Goal: Information Seeking & Learning: Check status

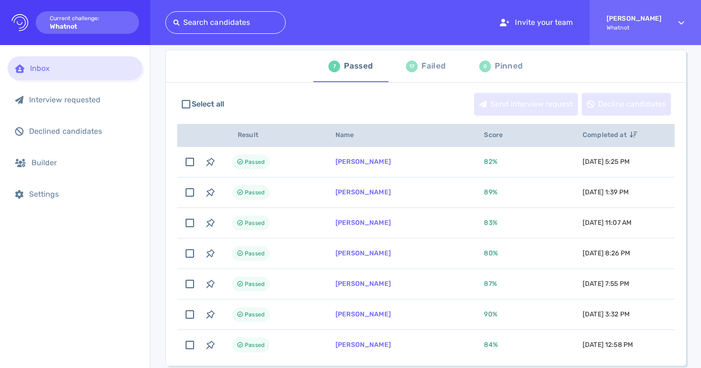
scroll to position [59, 0]
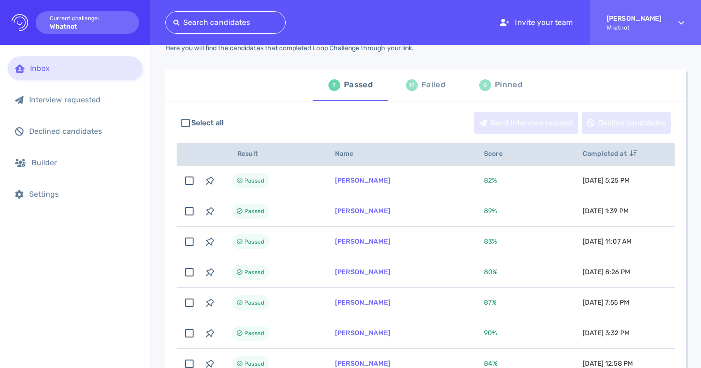
scroll to position [34, 0]
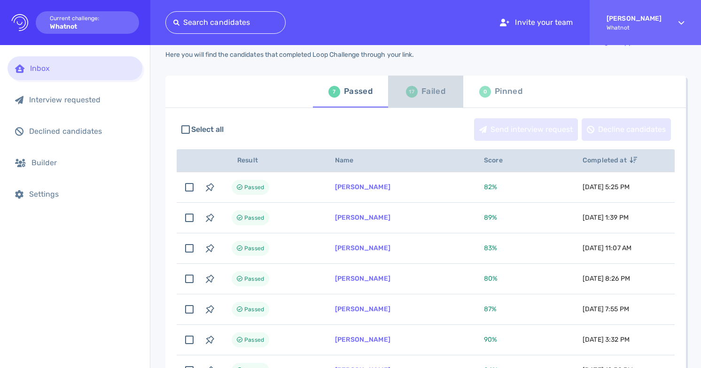
click at [434, 91] on div "Failed" at bounding box center [434, 92] width 24 height 14
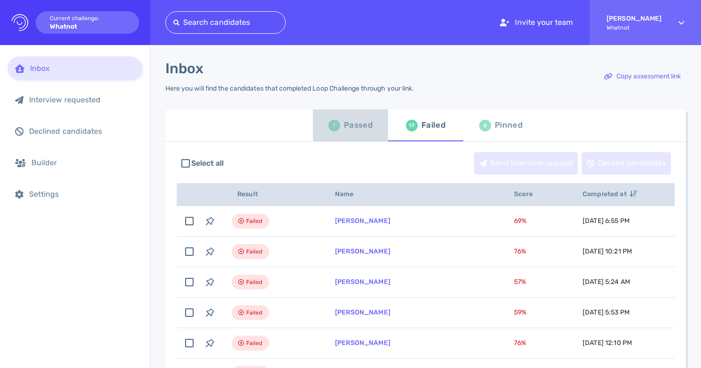
click at [360, 125] on div "Passed" at bounding box center [358, 125] width 29 height 14
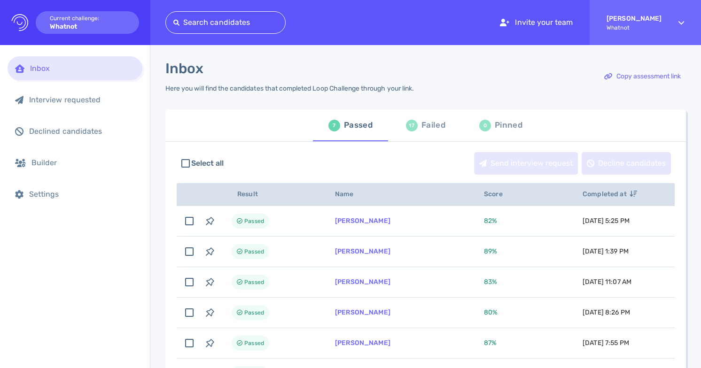
scroll to position [1, 0]
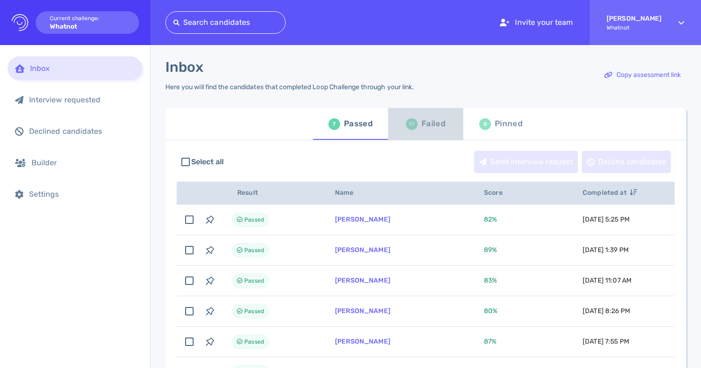
click at [436, 124] on div "Failed" at bounding box center [434, 124] width 24 height 14
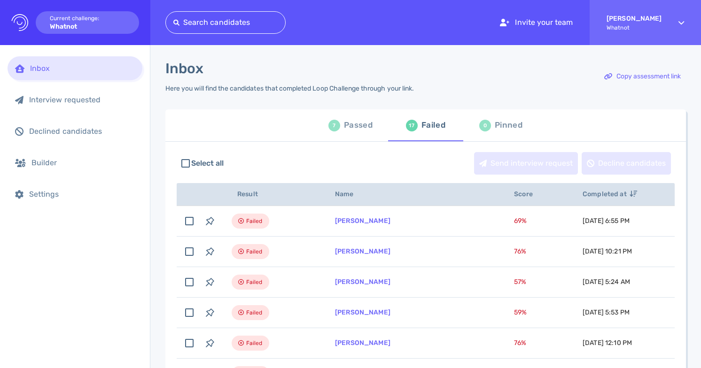
click at [347, 132] on div "Passed" at bounding box center [358, 125] width 29 height 14
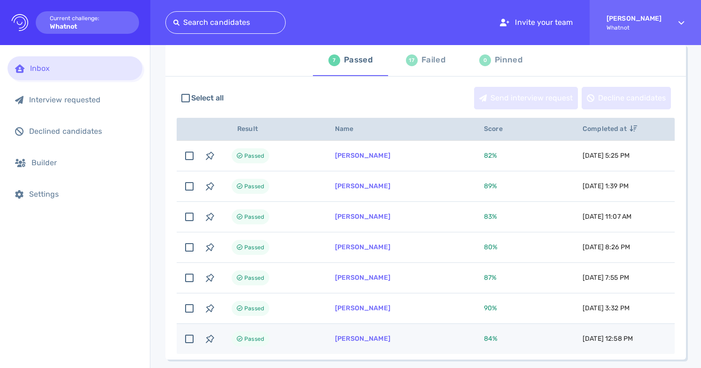
scroll to position [30, 0]
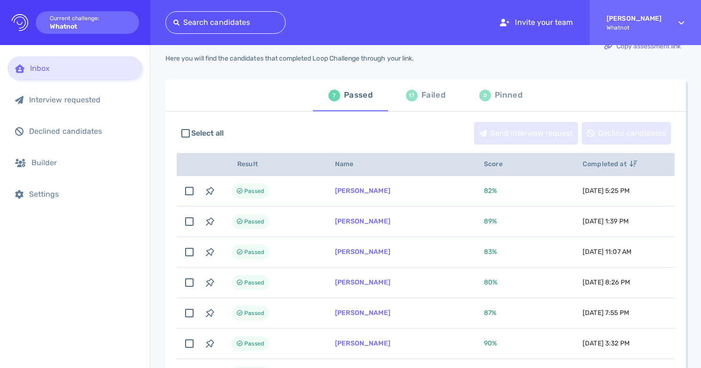
click at [434, 99] on div "Failed" at bounding box center [434, 95] width 24 height 14
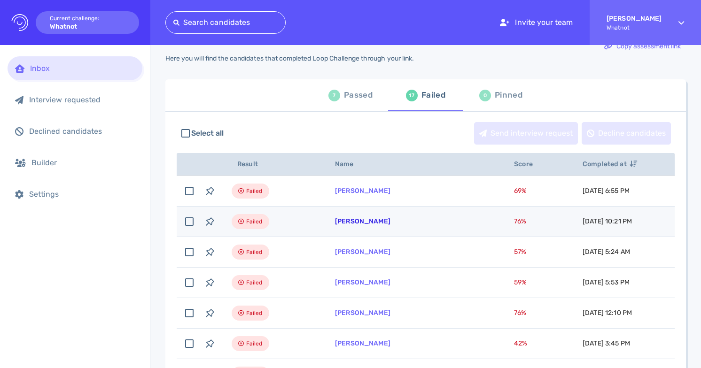
click at [365, 221] on link "Shaunte Roby" at bounding box center [362, 222] width 55 height 8
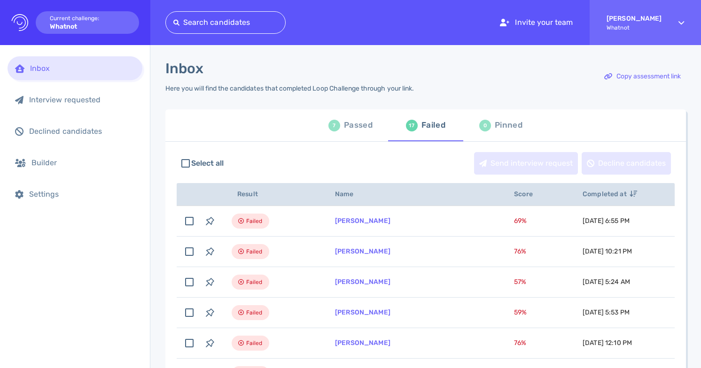
click at [368, 129] on div "Passed" at bounding box center [358, 125] width 29 height 14
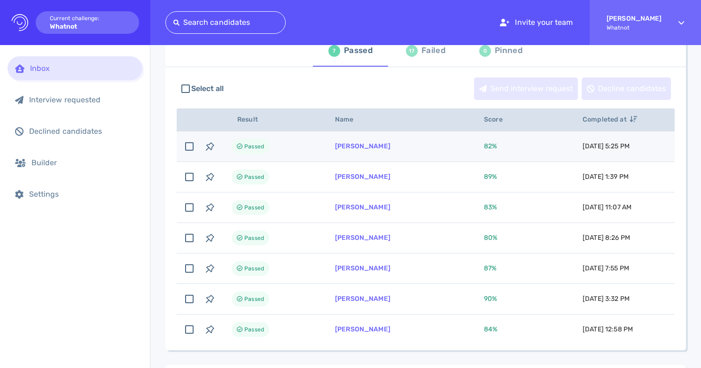
scroll to position [82, 0]
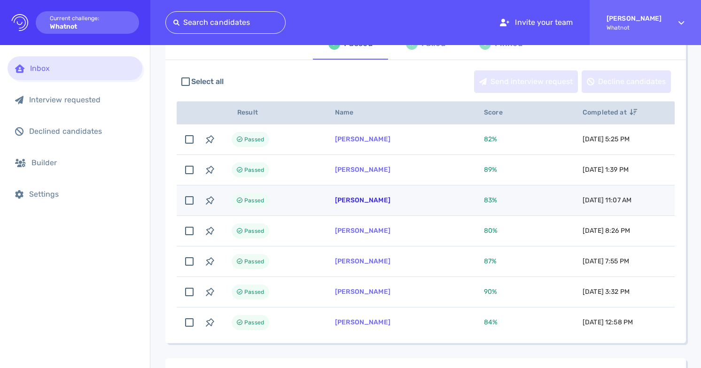
click at [373, 202] on link "[PERSON_NAME]" at bounding box center [362, 200] width 55 height 8
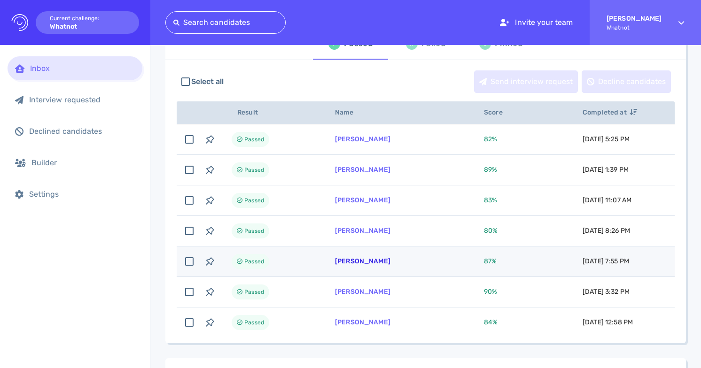
click at [373, 264] on link "Alexica Moreira" at bounding box center [362, 262] width 55 height 8
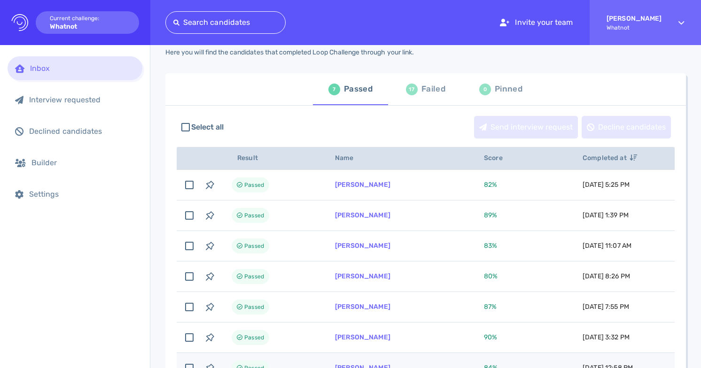
scroll to position [31, 0]
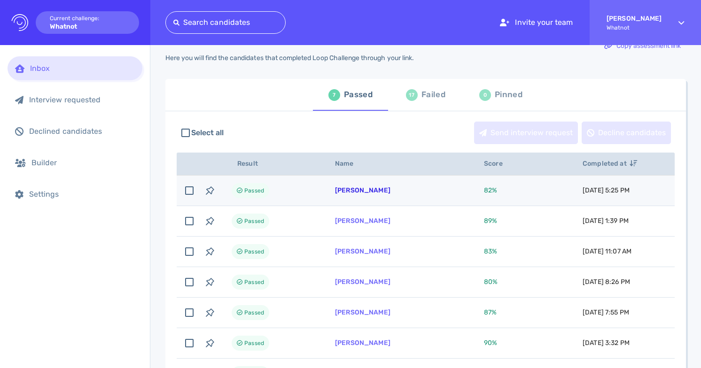
click at [345, 188] on link "Max Cozzolino" at bounding box center [362, 191] width 55 height 8
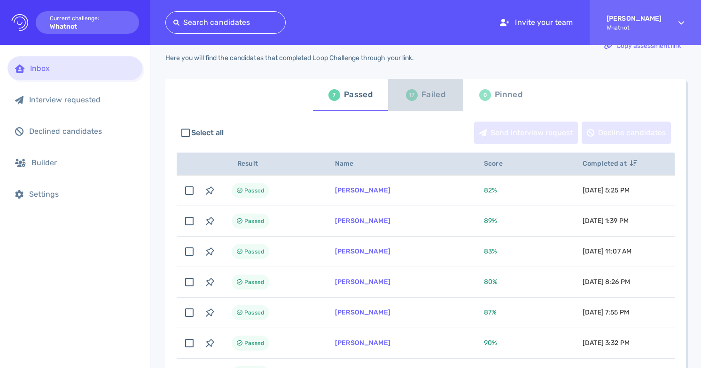
click at [425, 94] on div "Failed" at bounding box center [434, 95] width 24 height 14
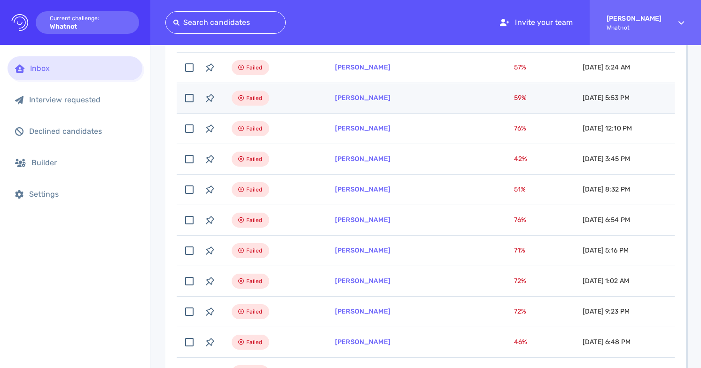
scroll to position [29, 0]
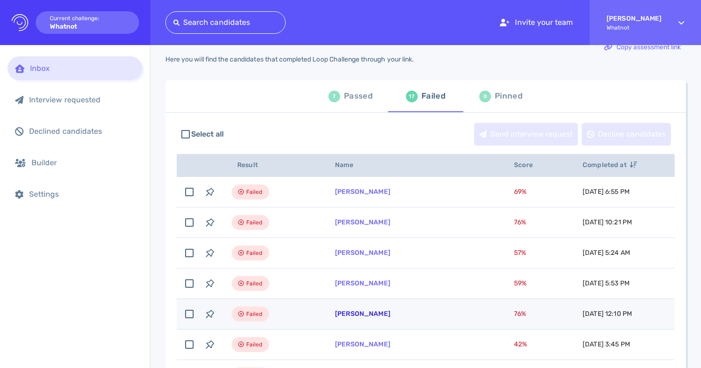
click at [365, 314] on link "Linsey Brown" at bounding box center [362, 314] width 55 height 8
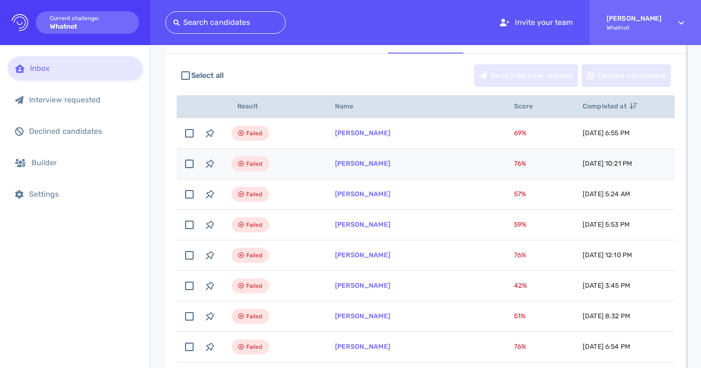
scroll to position [121, 0]
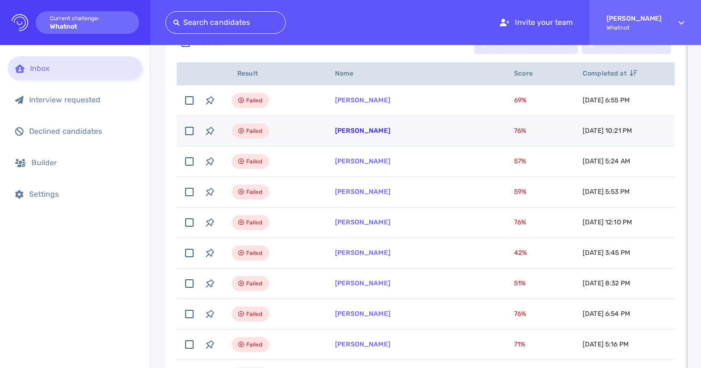
click at [352, 130] on link "[PERSON_NAME]" at bounding box center [362, 131] width 55 height 8
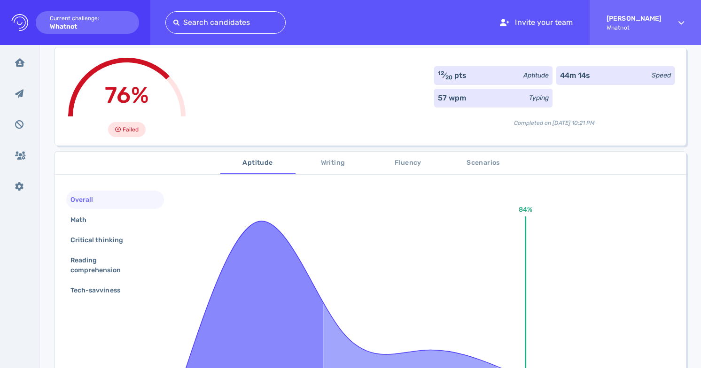
scroll to position [70, 0]
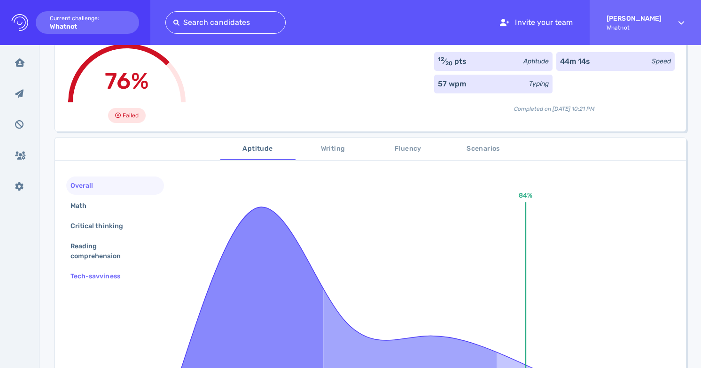
click at [128, 274] on div "Tech-savviness" at bounding box center [100, 277] width 63 height 14
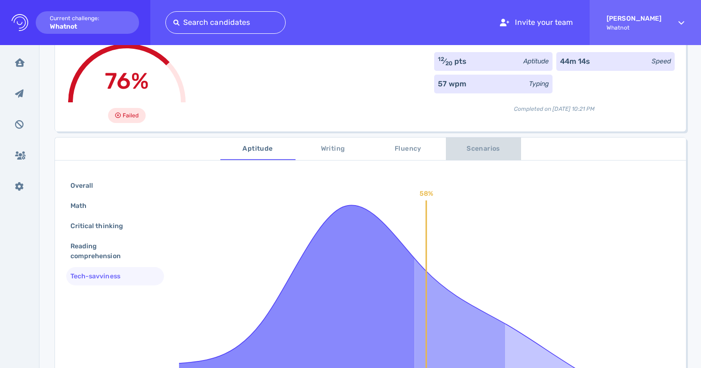
click at [477, 151] on span "Scenarios" at bounding box center [484, 149] width 64 height 12
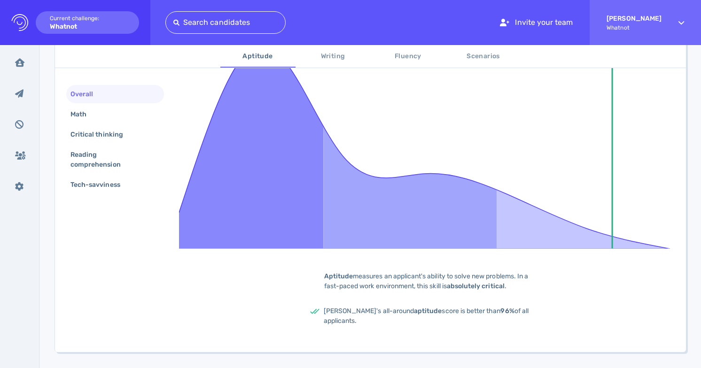
scroll to position [240, 0]
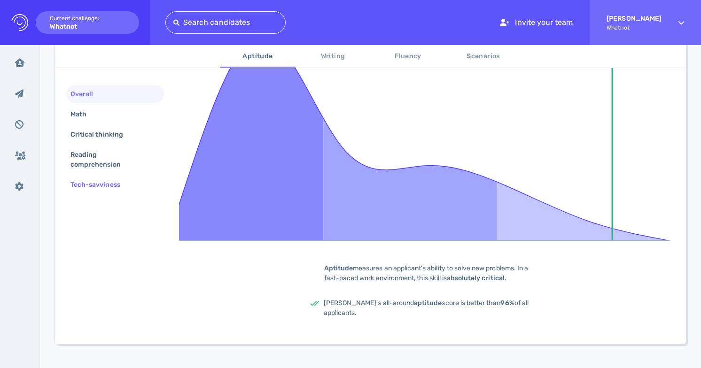
click at [117, 186] on div "Tech-savviness" at bounding box center [100, 185] width 63 height 14
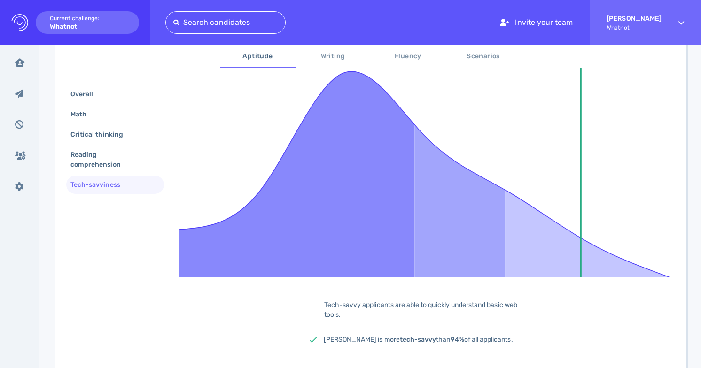
scroll to position [119, 0]
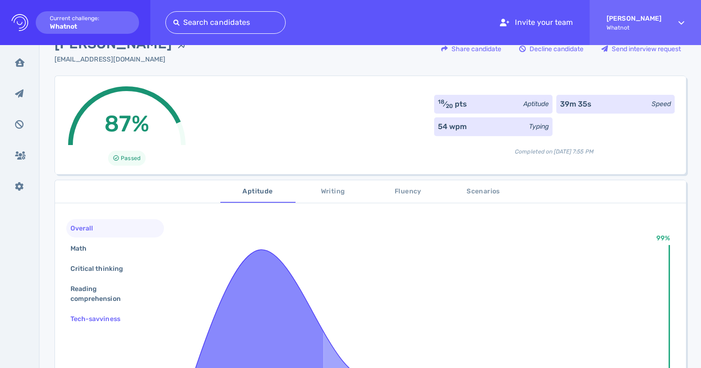
scroll to position [29, 0]
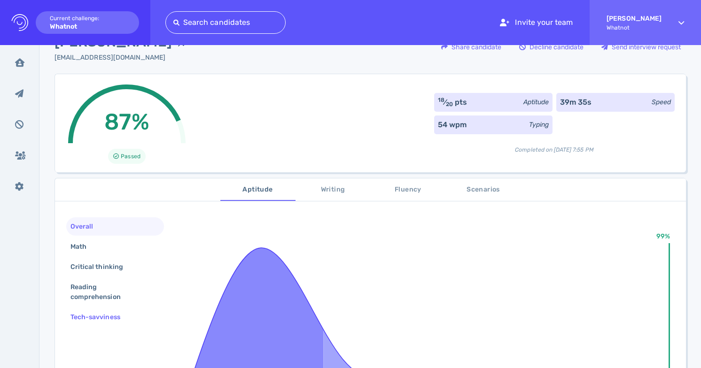
click at [80, 318] on div "Tech-savviness" at bounding box center [100, 318] width 63 height 14
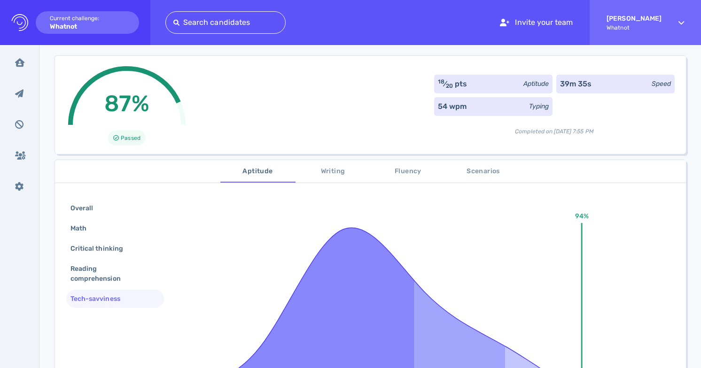
scroll to position [0, 0]
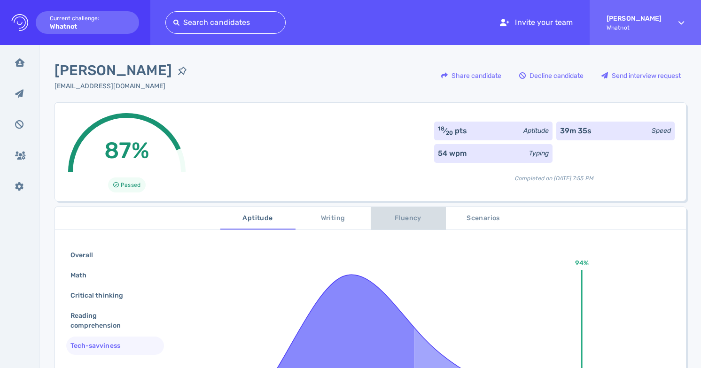
click at [415, 223] on span "Fluency" at bounding box center [408, 219] width 64 height 12
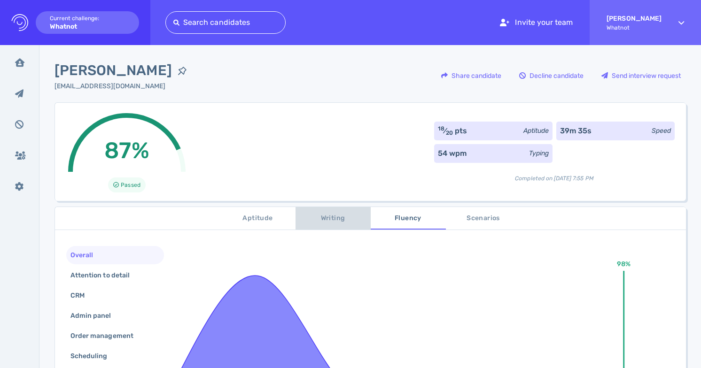
click at [345, 228] on button "Writing" at bounding box center [333, 218] width 75 height 23
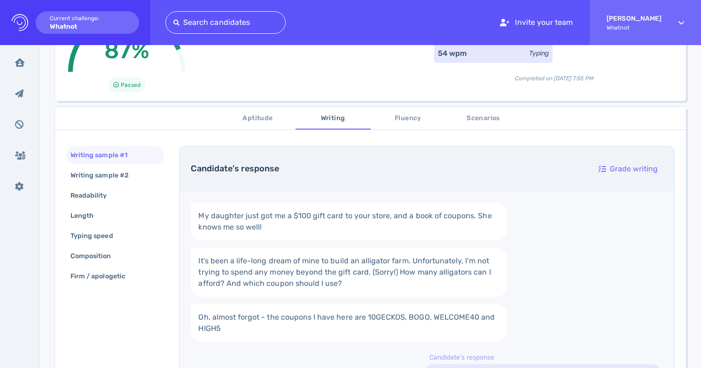
scroll to position [59, 0]
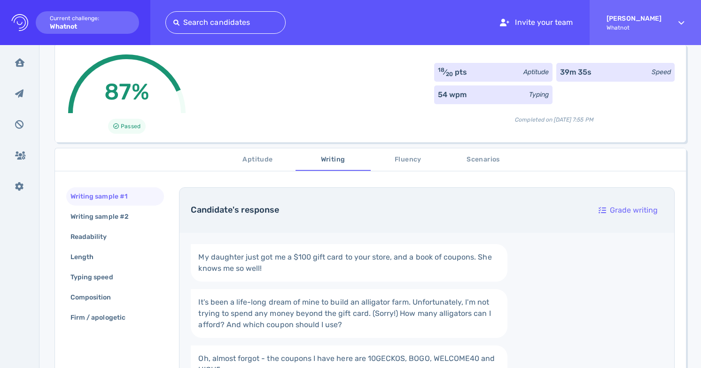
click at [274, 162] on span "Aptitude" at bounding box center [258, 160] width 64 height 12
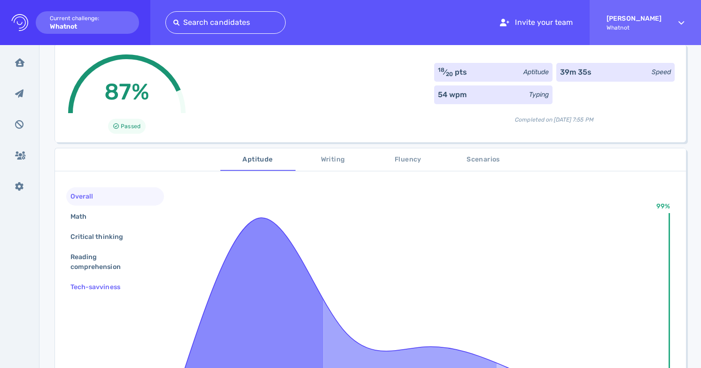
click at [132, 284] on div "Tech-savviness" at bounding box center [115, 287] width 98 height 18
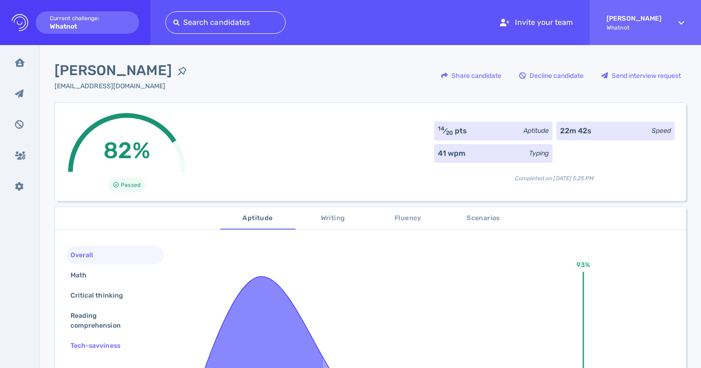
click at [126, 347] on div "Tech-savviness" at bounding box center [100, 346] width 63 height 14
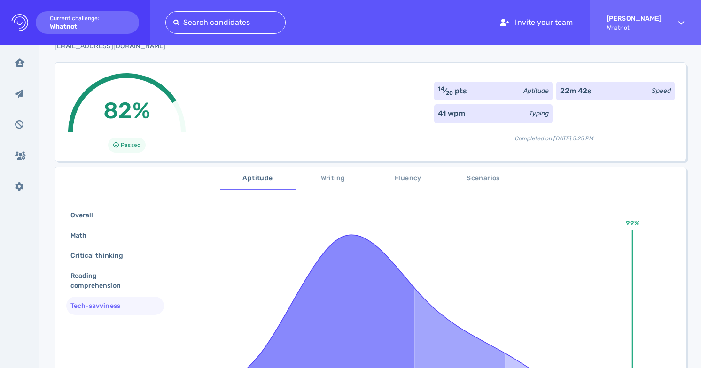
scroll to position [43, 0]
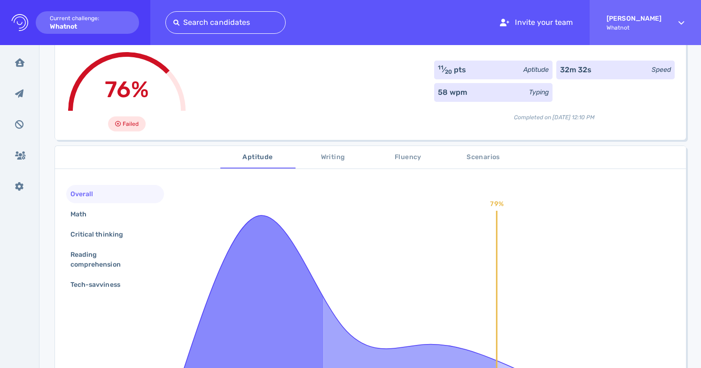
scroll to position [69, 0]
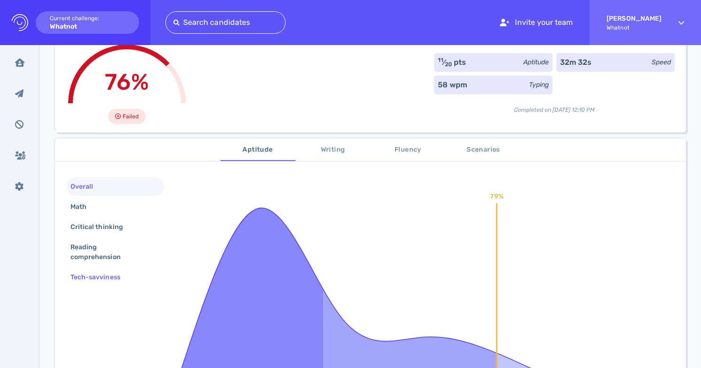
click at [111, 277] on div "Tech-savviness" at bounding box center [100, 278] width 63 height 14
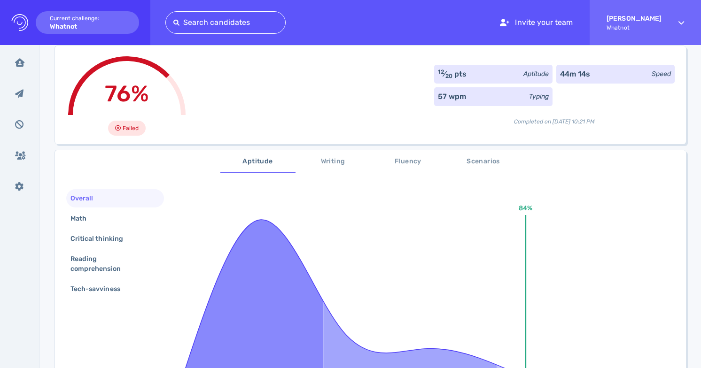
scroll to position [84, 0]
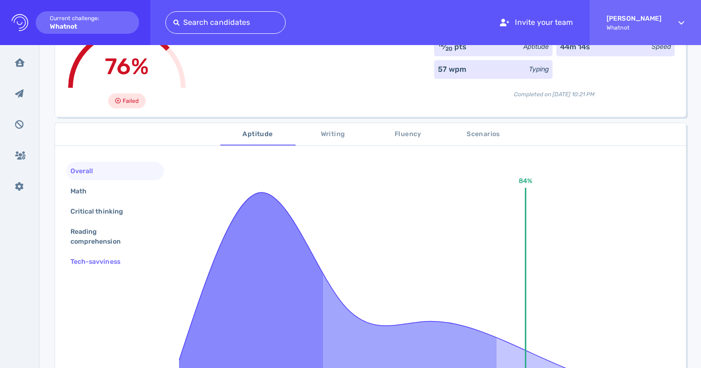
click at [118, 263] on div "Tech-savviness" at bounding box center [100, 262] width 63 height 14
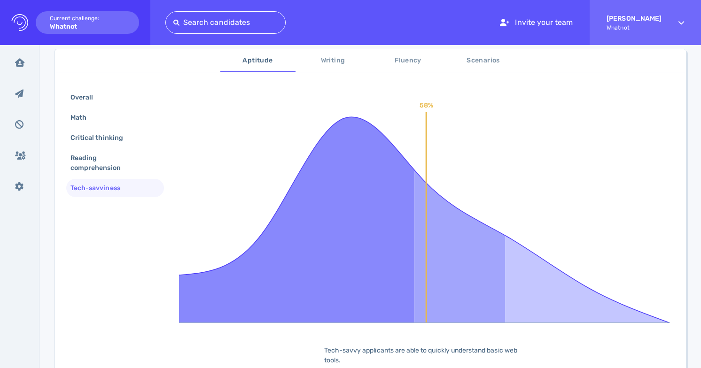
scroll to position [99, 0]
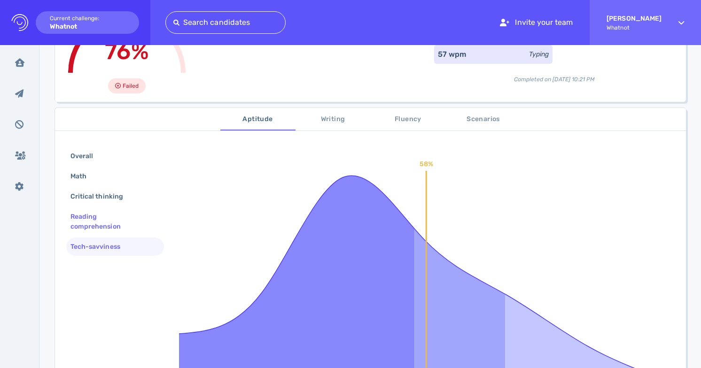
click at [117, 228] on div "Reading comprehension" at bounding box center [112, 222] width 86 height 24
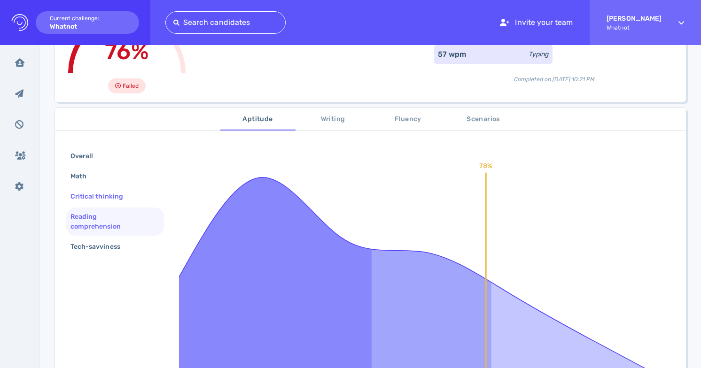
click at [117, 190] on div "Critical thinking" at bounding box center [102, 197] width 66 height 14
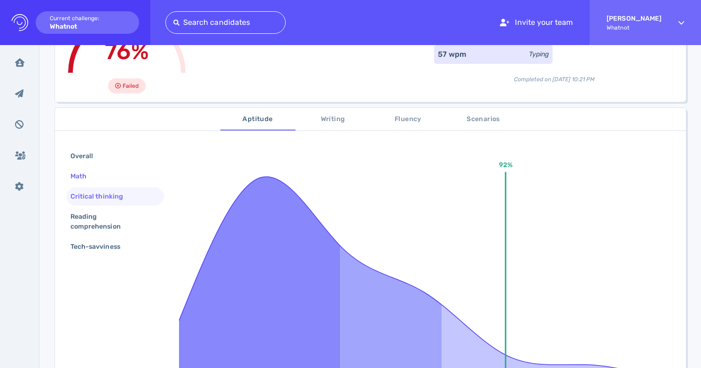
click at [121, 176] on div "Math" at bounding box center [115, 176] width 98 height 18
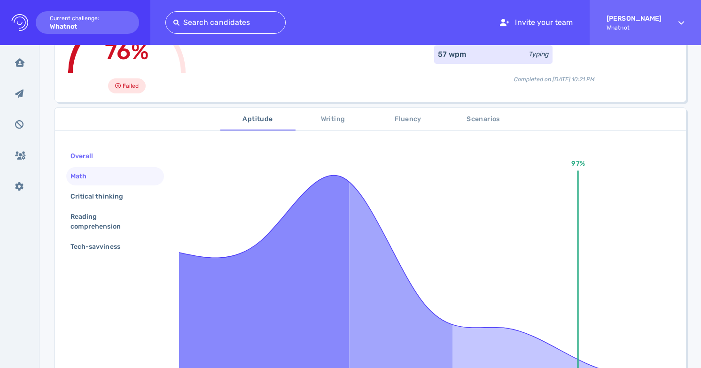
click at [123, 164] on div "Overall" at bounding box center [115, 156] width 98 height 18
